Goal: Information Seeking & Learning: Learn about a topic

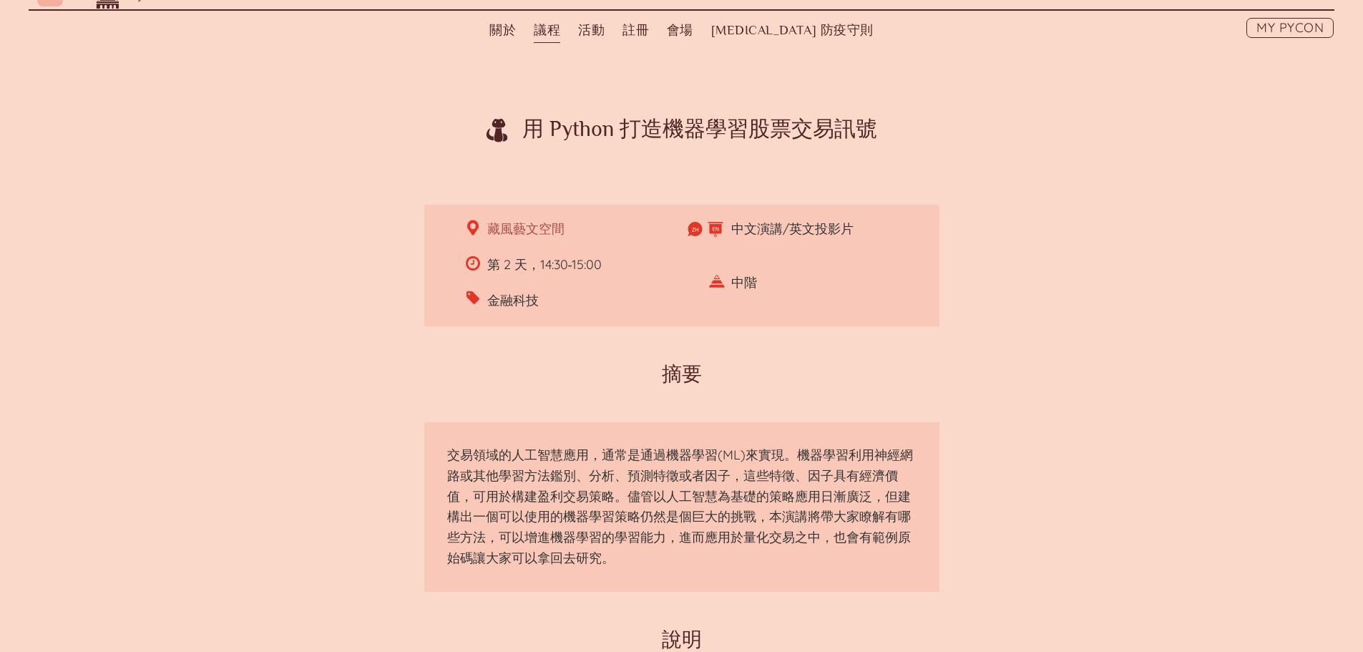
scroll to position [286, 0]
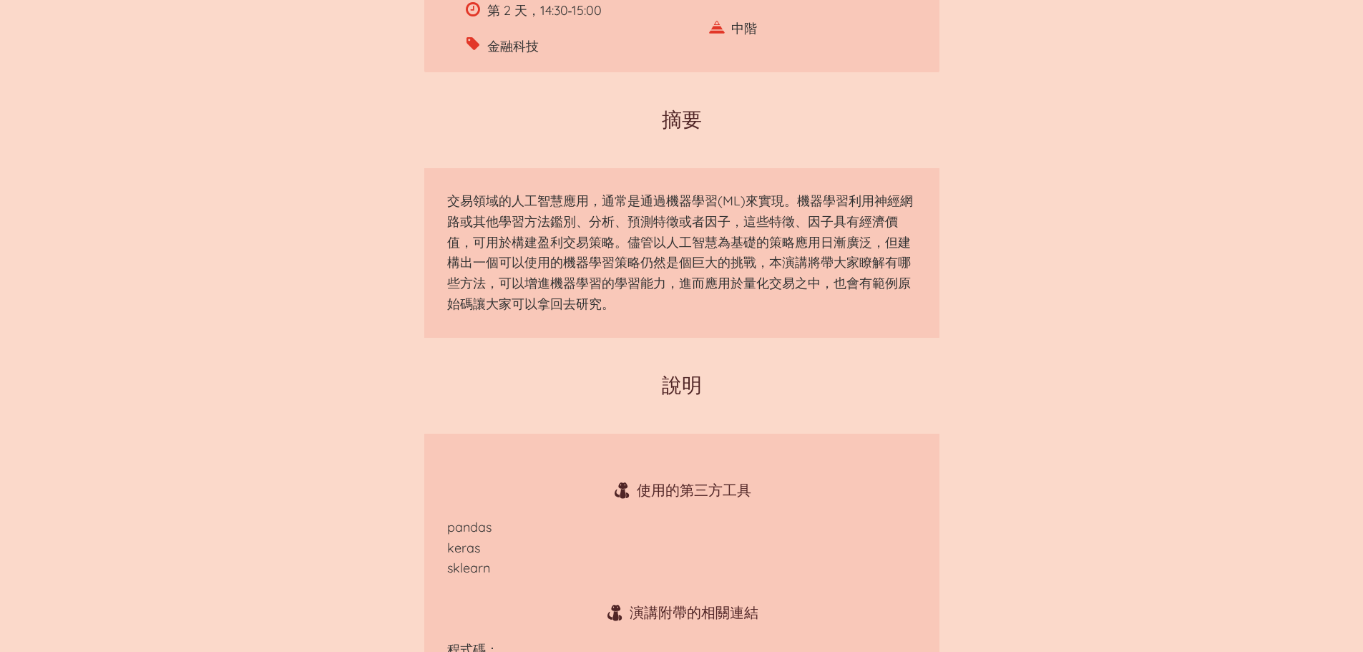
click at [575, 261] on p "交易領域的人工智慧應用，通常是通過機器學習(ML)來實現。機器學習利用神經網路或其他學習方法鑑別、分析、預測特徵或者因子，這些特徵、因子具有經濟價值，可用於構…" at bounding box center [682, 253] width 470 height 124
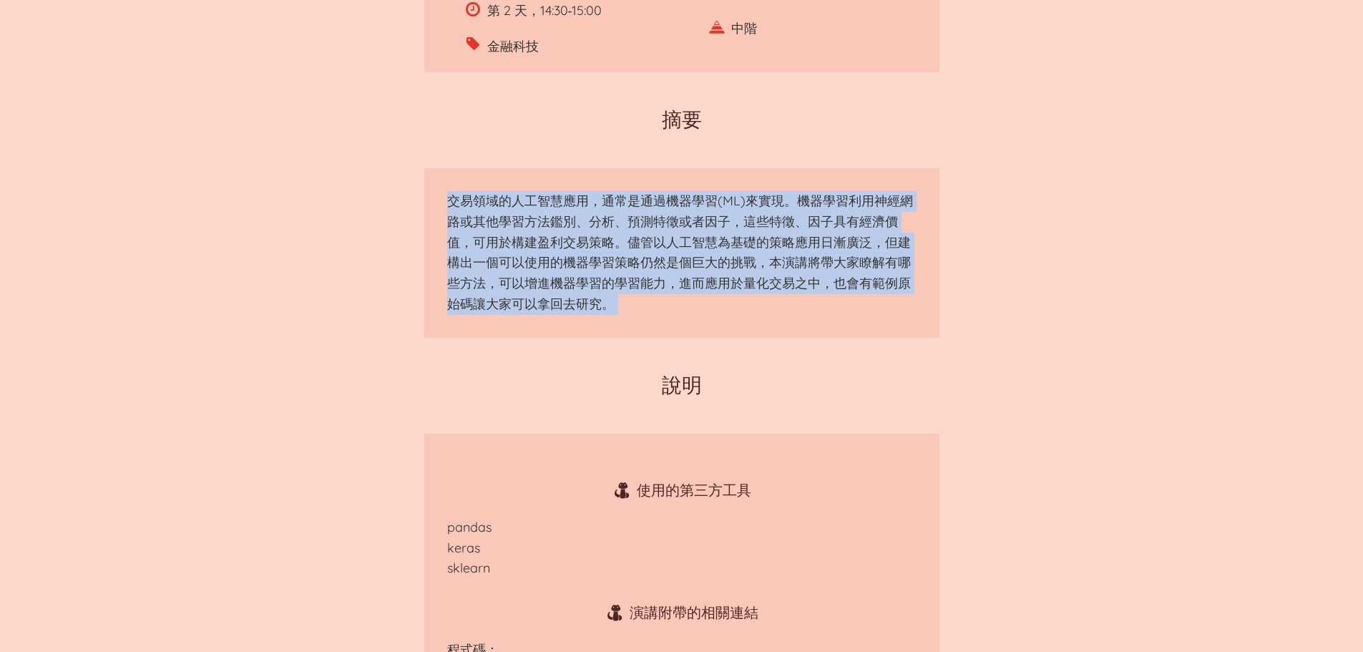
drag, startPoint x: 575, startPoint y: 261, endPoint x: 651, endPoint y: 281, distance: 79.3
click at [577, 261] on p "交易領域的人工智慧應用，通常是通過機器學習(ML)來實現。機器學習利用神經網路或其他學習方法鑑別、分析、預測特徵或者因子，這些特徵、因子具有經濟價值，可用於構…" at bounding box center [682, 253] width 470 height 124
click at [651, 281] on p "交易領域的人工智慧應用，通常是通過機器學習(ML)來實現。機器學習利用神經網路或其他學習方法鑑別、分析、預測特徵或者因子，這些特徵、因子具有經濟價值，可用於構…" at bounding box center [682, 253] width 470 height 124
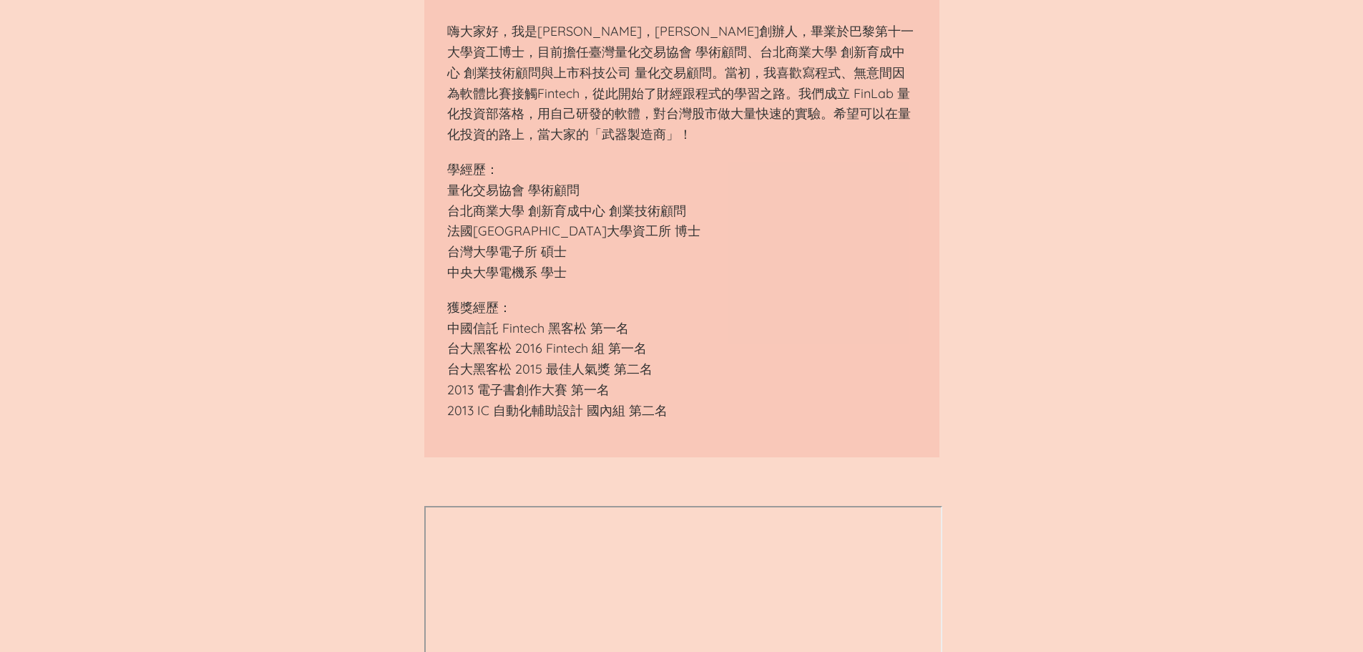
scroll to position [1575, 0]
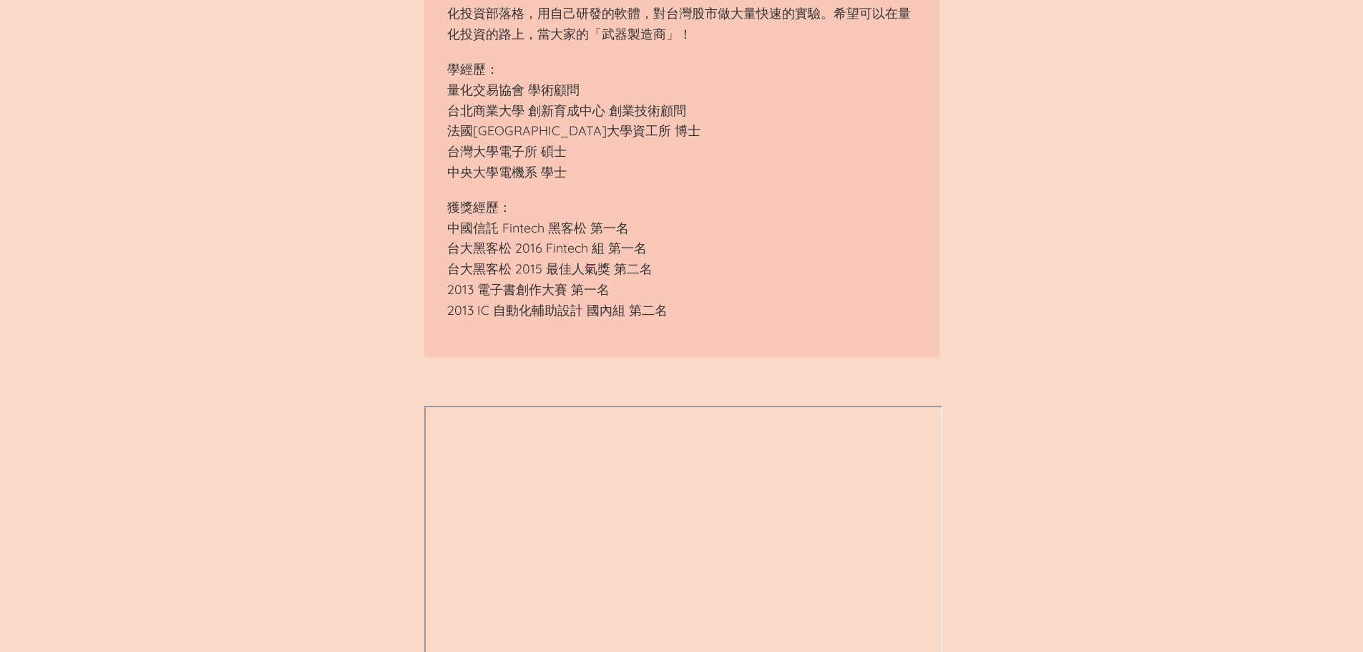
click at [599, 288] on p "獲獎經歷： 中國信託 Fintech 黑客松 第一名 台大黑客松 2016 Fintech 組 第一名 台大黑客松 2015 最佳人氣獎 第二名 2013 電…" at bounding box center [682, 260] width 470 height 124
click at [579, 321] on p "獲獎經歷： 中國信託 Fintech 黑客松 第一名 台大黑客松 2016 Fintech 組 第一名 台大黑客松 2015 最佳人氣獎 第二名 2013 電…" at bounding box center [682, 260] width 470 height 124
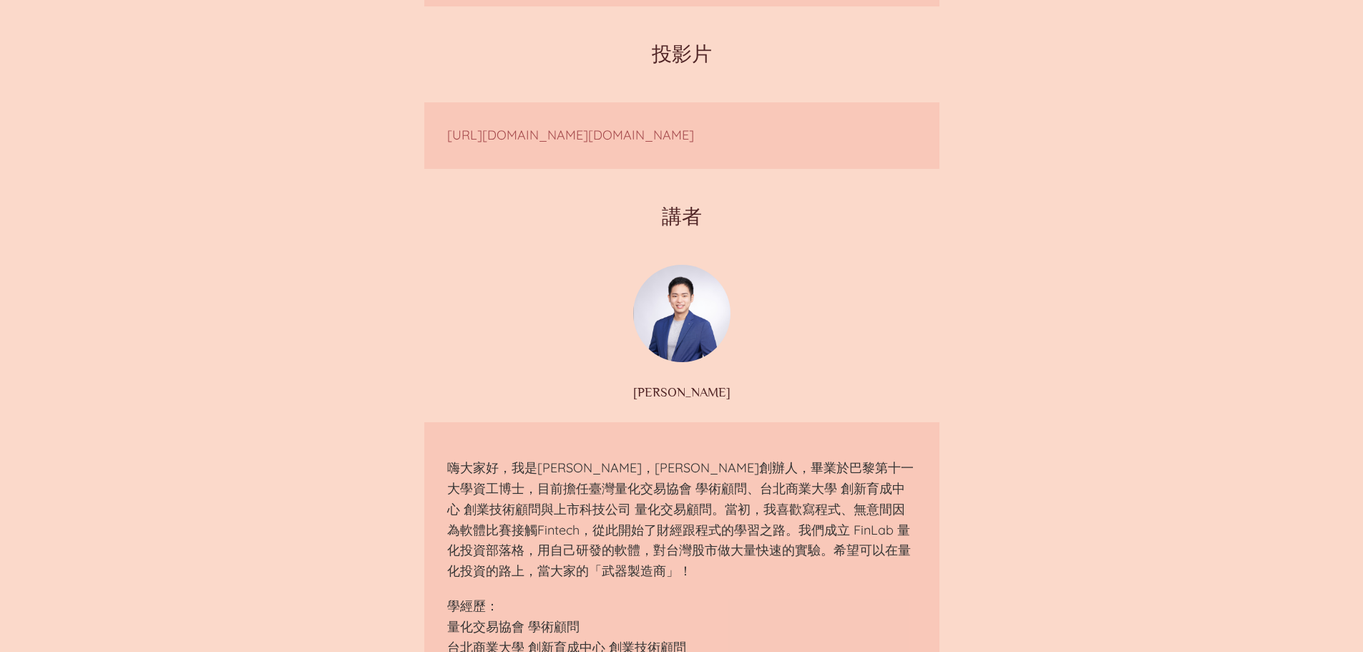
scroll to position [1037, 0]
